Goal: Book appointment/travel/reservation

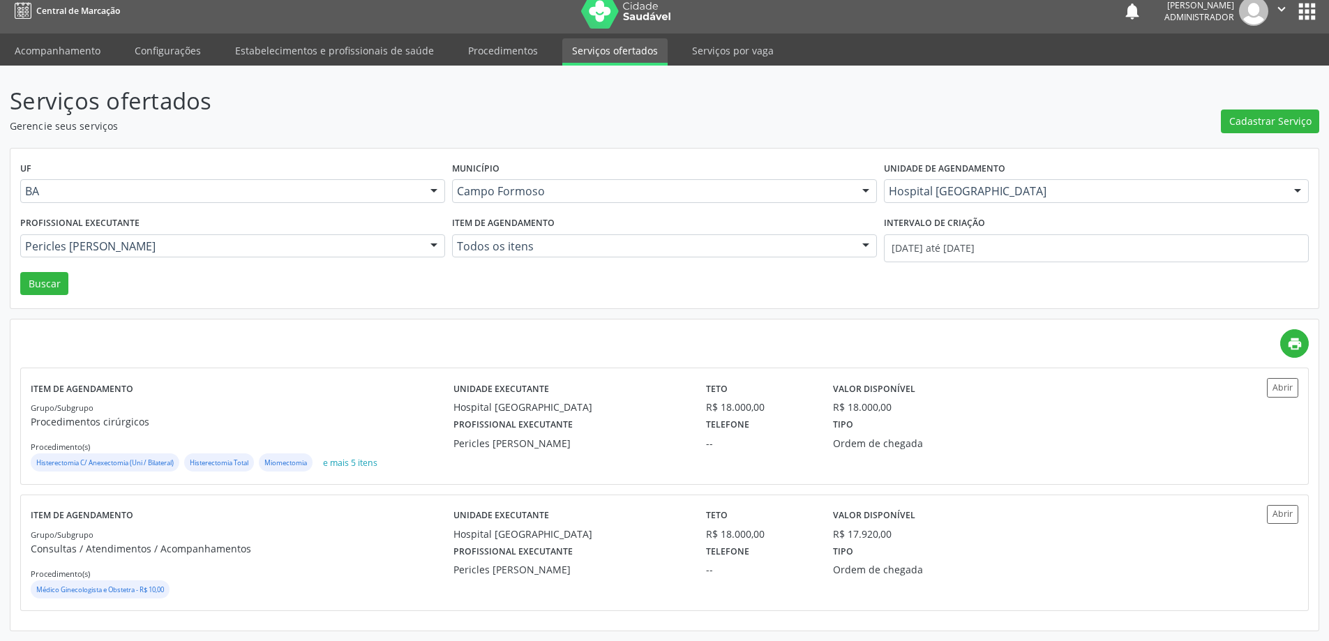
scroll to position [11, 0]
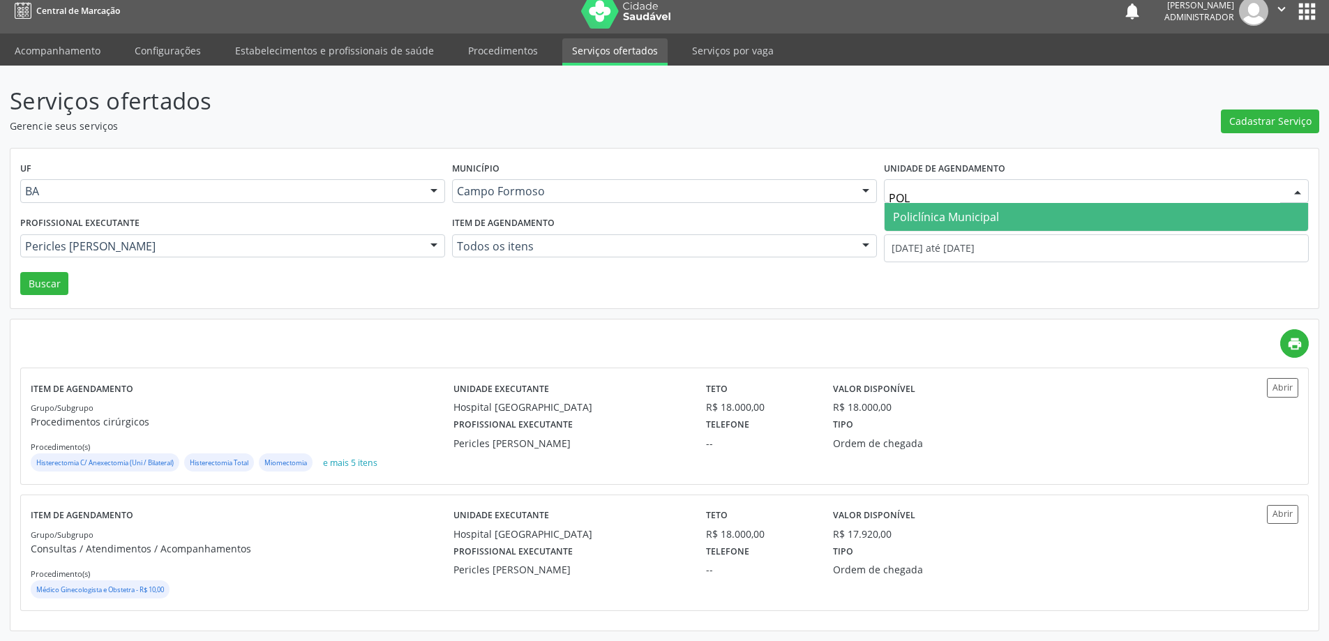
type input "POLI"
click at [912, 213] on span "Policlínica Municipal" at bounding box center [946, 216] width 106 height 15
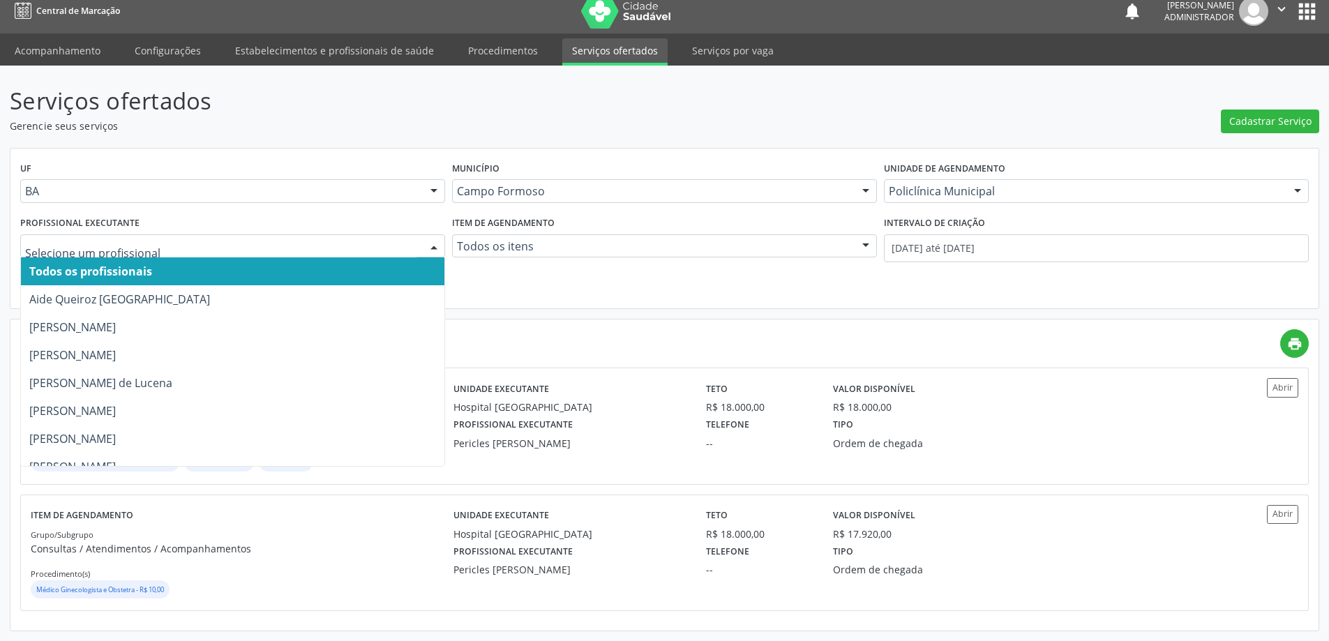
click at [430, 242] on div at bounding box center [433, 247] width 21 height 24
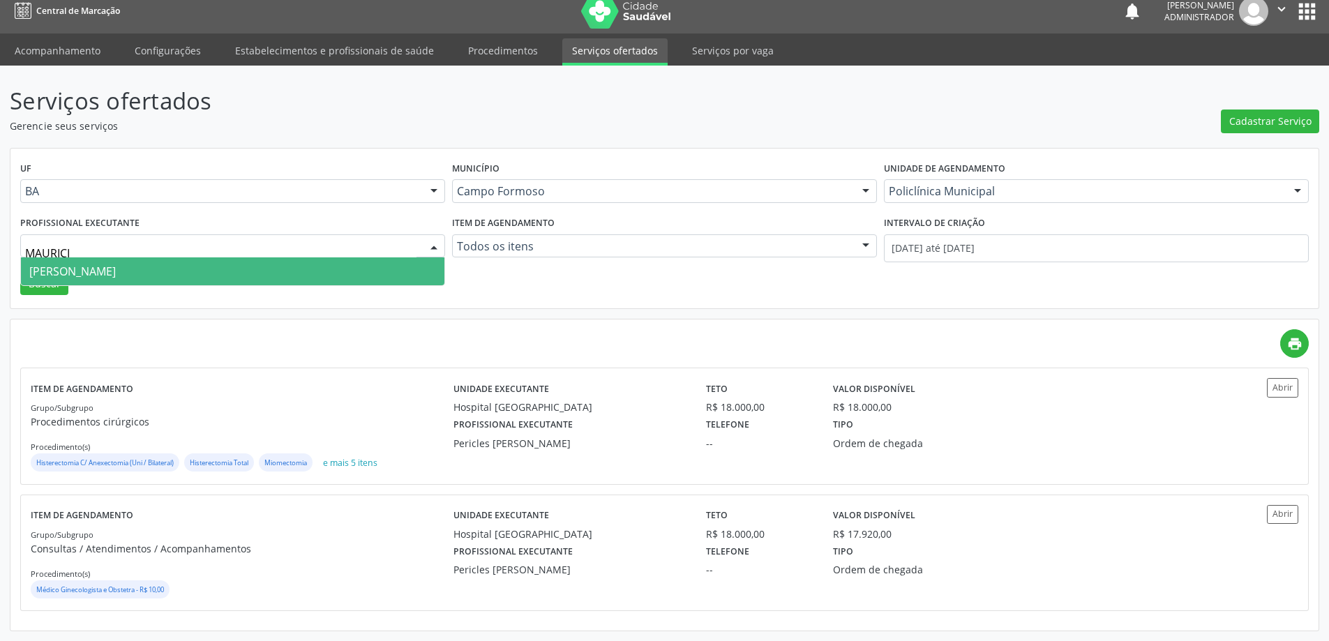
type input "[PERSON_NAME]"
click at [336, 271] on span "[PERSON_NAME]" at bounding box center [232, 271] width 423 height 28
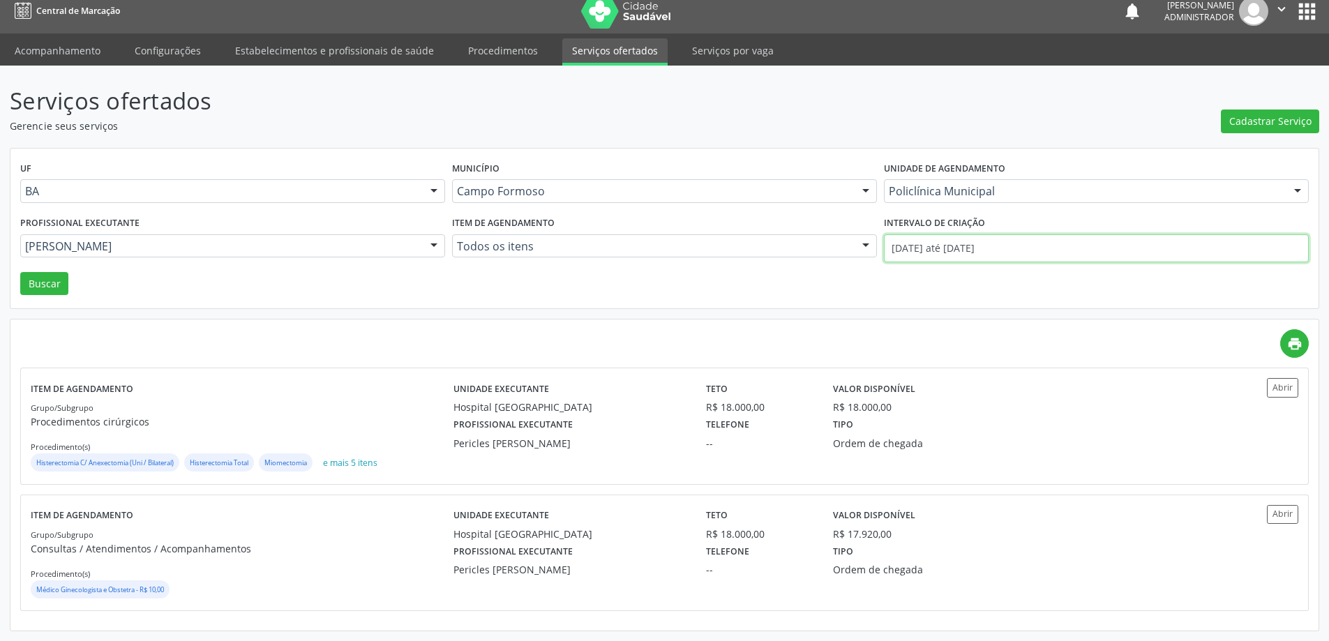
click at [930, 243] on input "[DATE] até [DATE]" at bounding box center [1096, 248] width 425 height 28
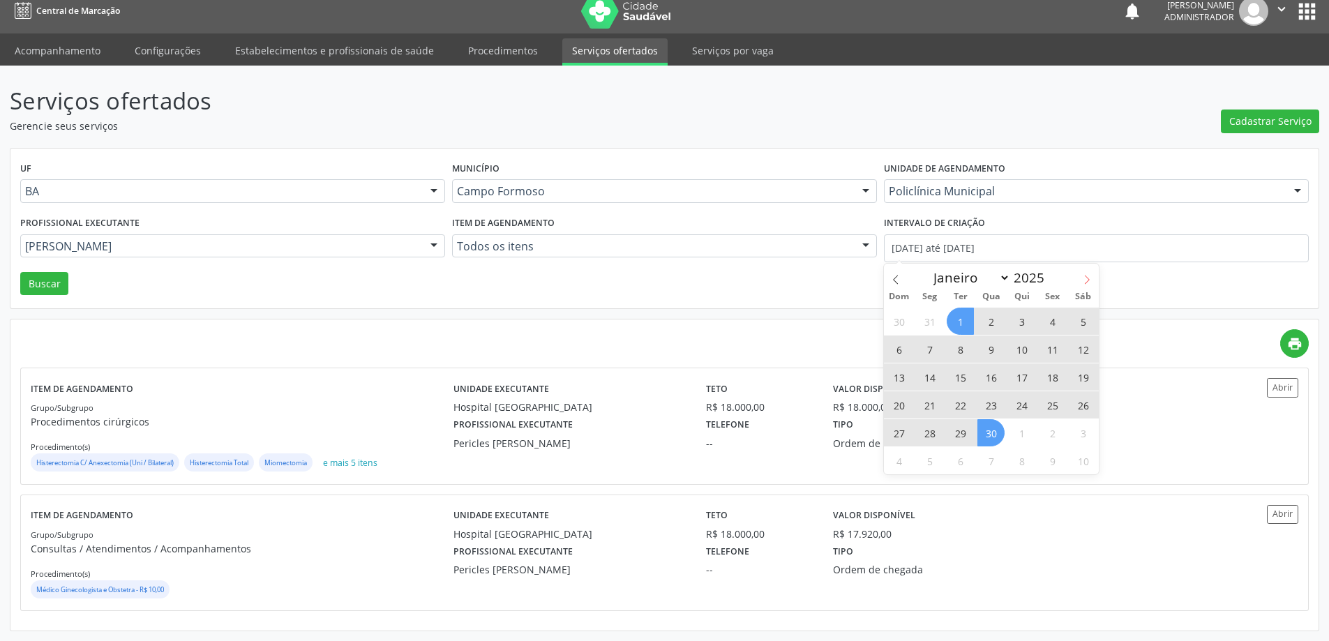
click at [1087, 278] on icon at bounding box center [1087, 279] width 5 height 9
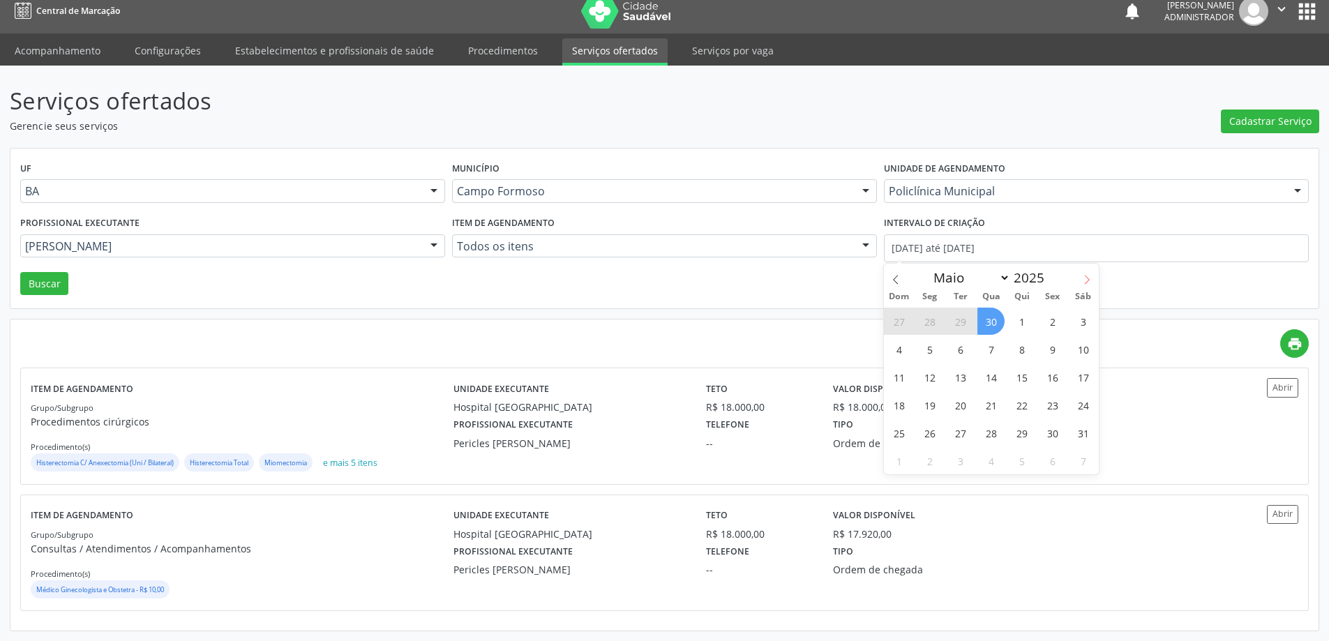
click at [1087, 278] on icon at bounding box center [1087, 279] width 5 height 9
click at [1084, 280] on icon at bounding box center [1087, 280] width 10 height 10
select select "7"
click at [1054, 324] on span "1" at bounding box center [1052, 321] width 27 height 27
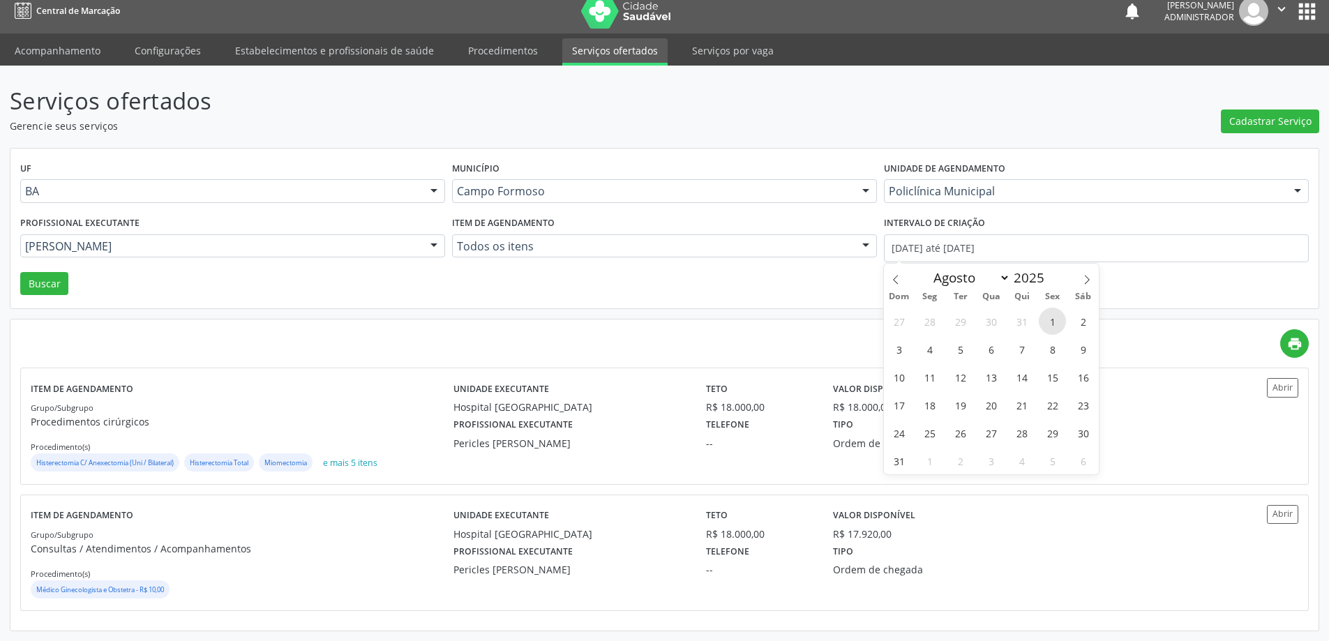
type input "[DATE]"
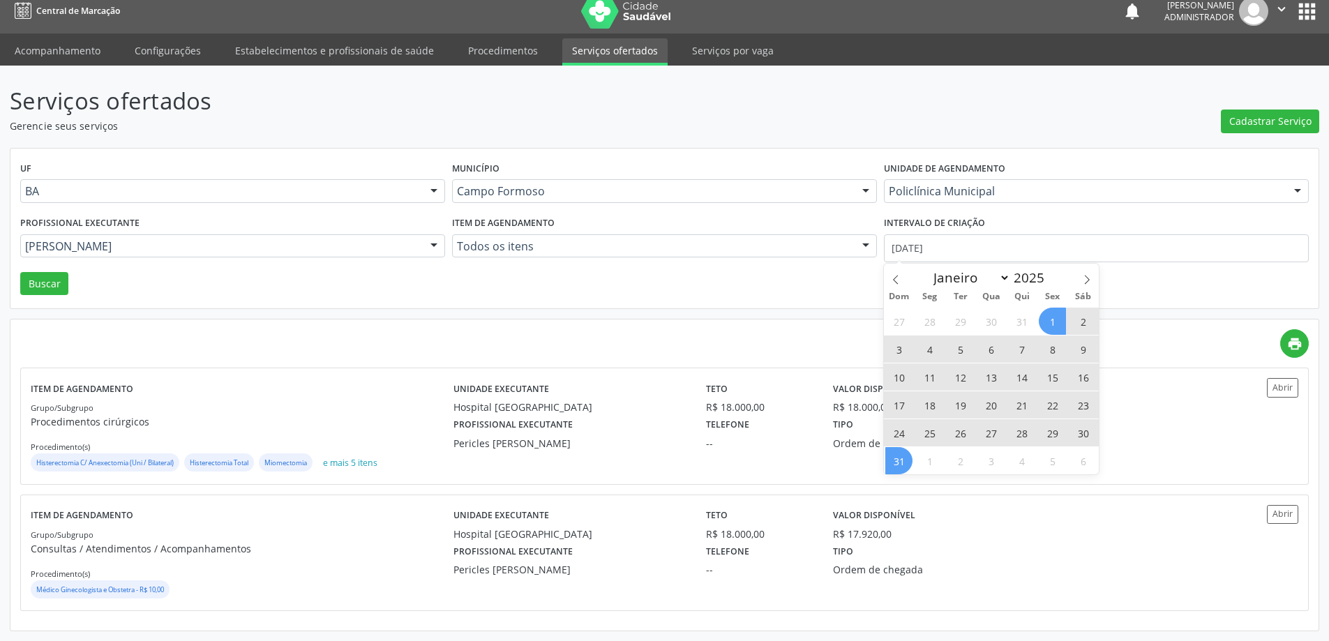
click at [903, 462] on span "31" at bounding box center [898, 460] width 27 height 27
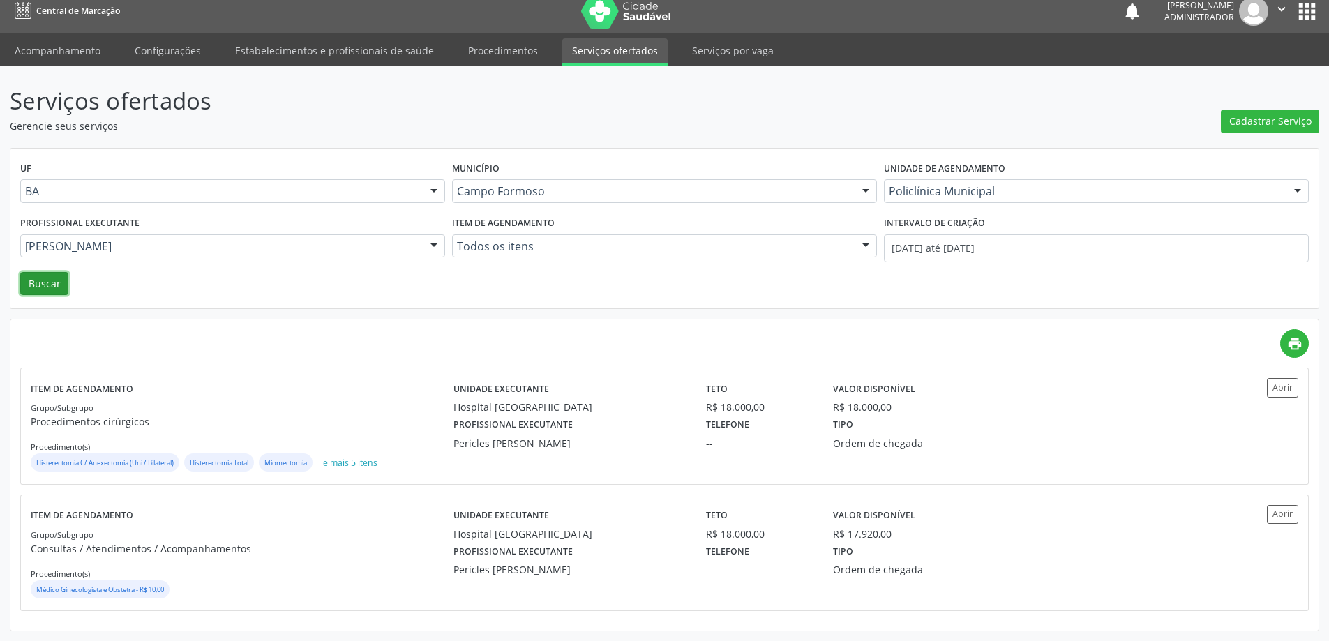
click at [38, 289] on button "Buscar" at bounding box center [44, 284] width 48 height 24
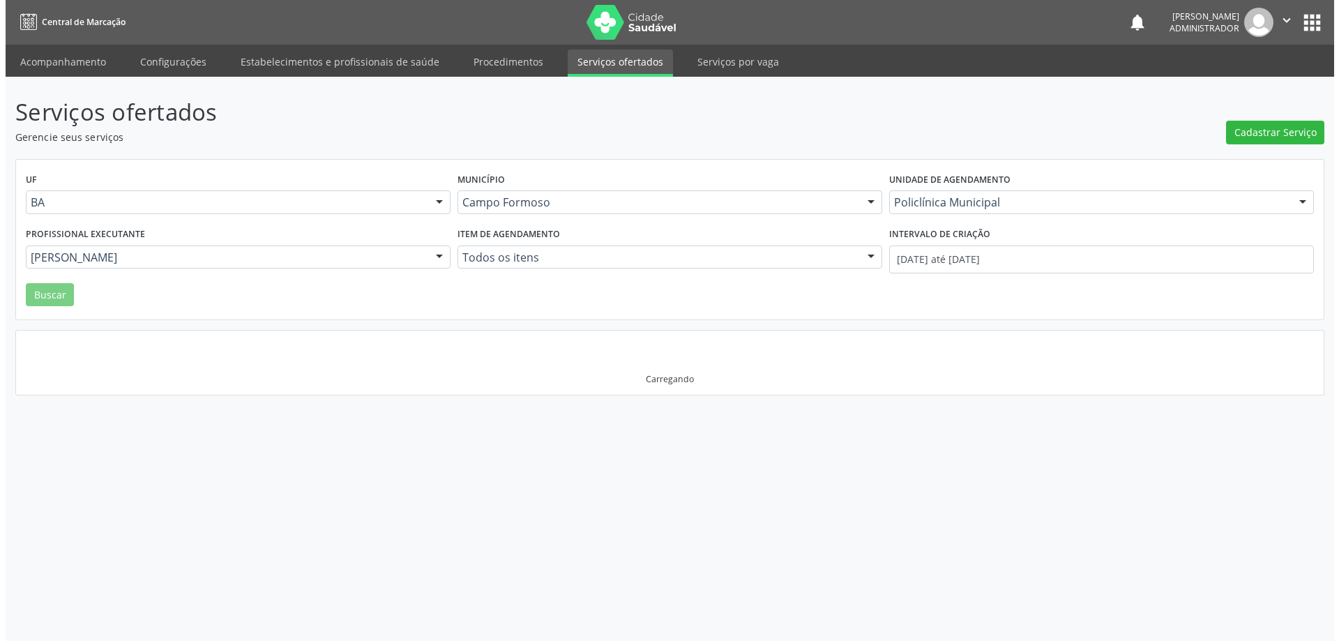
scroll to position [0, 0]
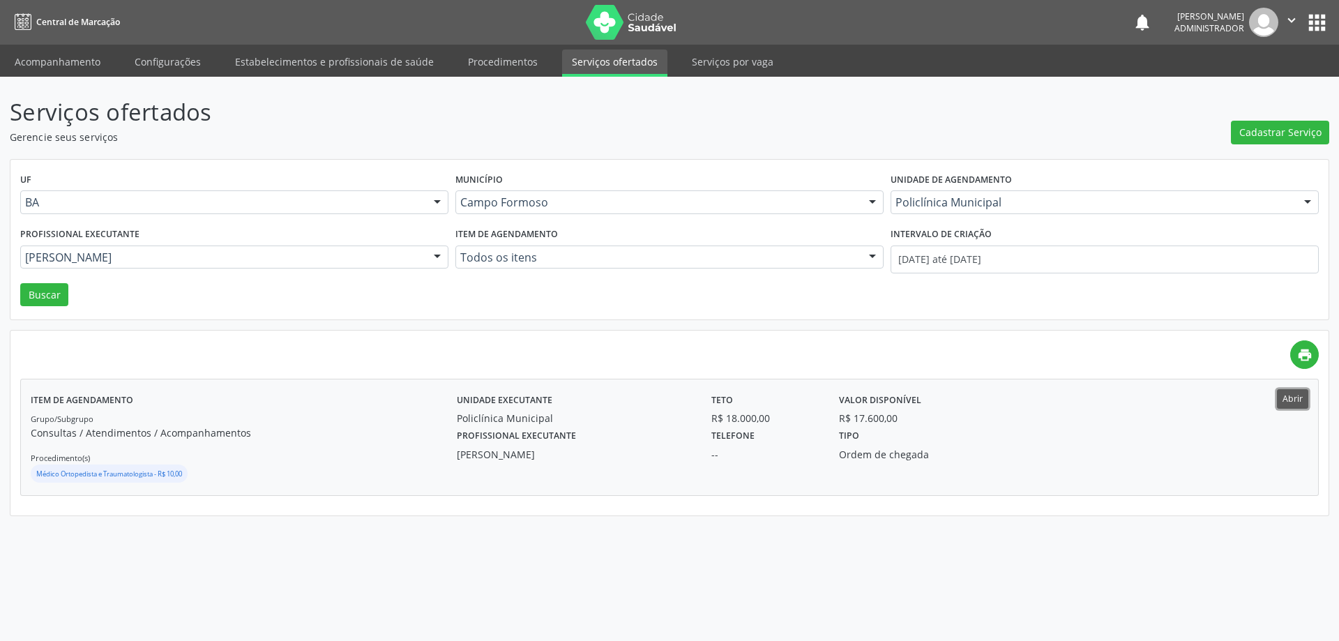
click at [1285, 398] on button "Abrir" at bounding box center [1292, 398] width 31 height 19
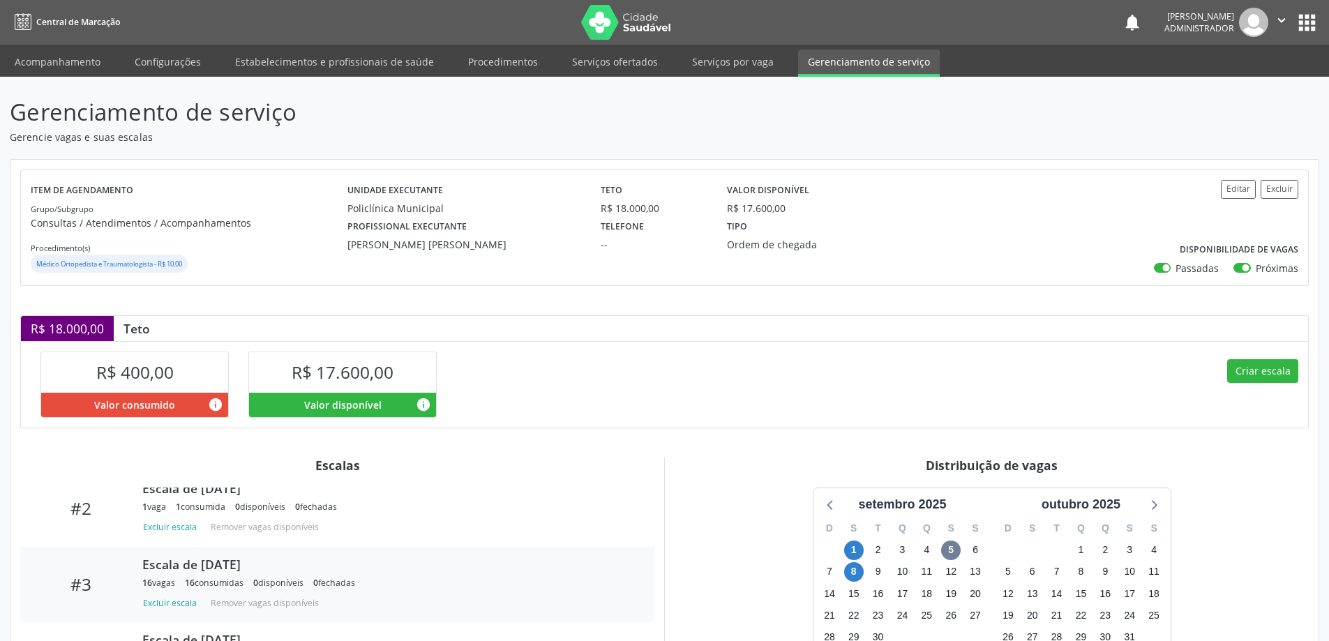
scroll to position [146, 0]
click at [859, 572] on span "8" at bounding box center [854, 572] width 20 height 20
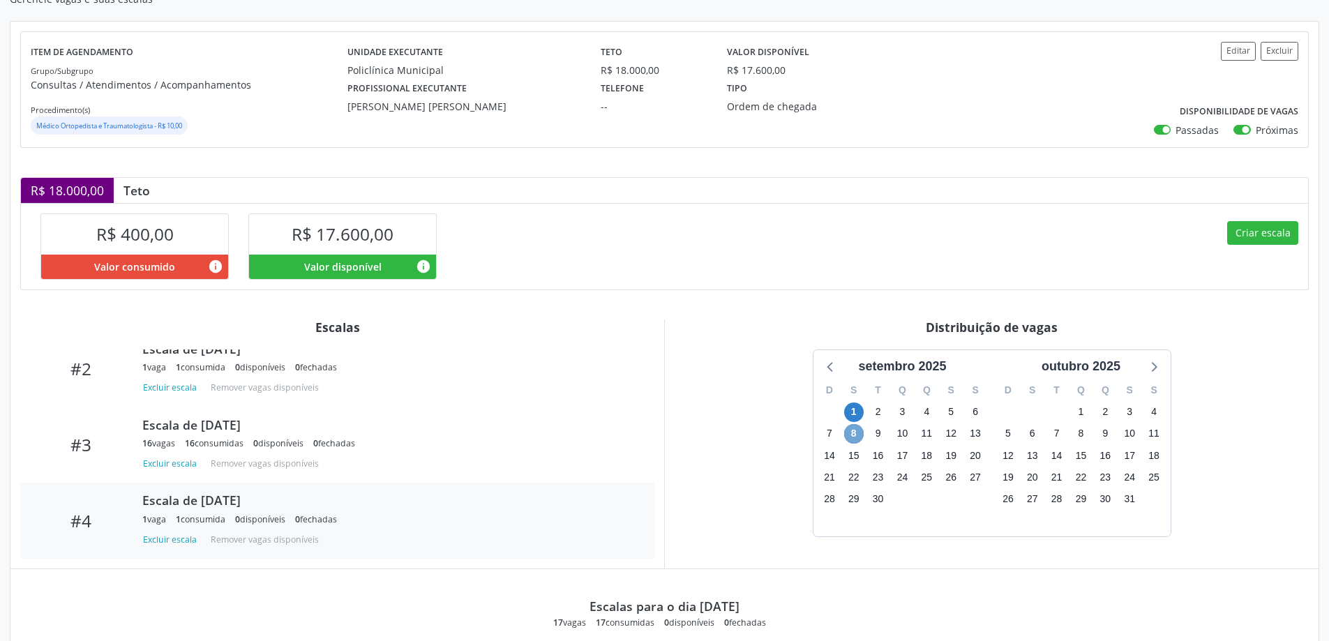
scroll to position [0, 0]
